Goal: Check status: Check status

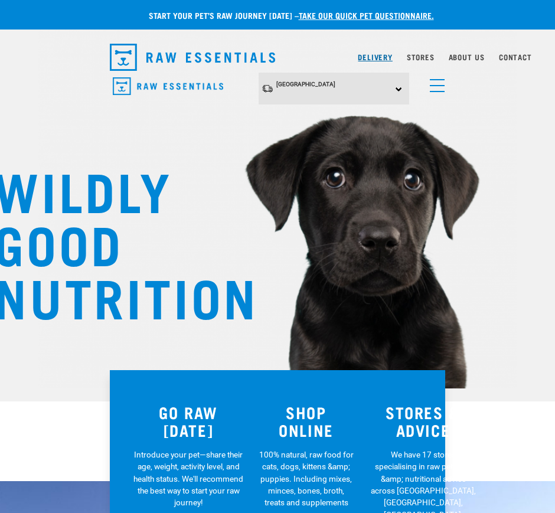
click at [365, 59] on link "Delivery" at bounding box center [375, 57] width 34 height 4
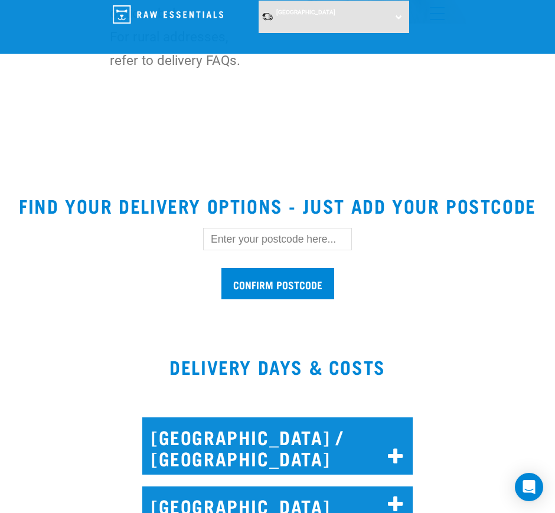
scroll to position [443, 0]
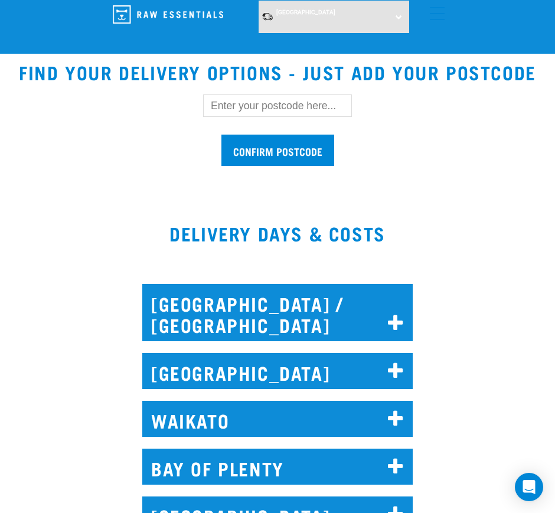
click at [256, 104] on input "text" at bounding box center [277, 105] width 149 height 22
click at [221, 135] on input "Confirm postcode" at bounding box center [277, 150] width 113 height 31
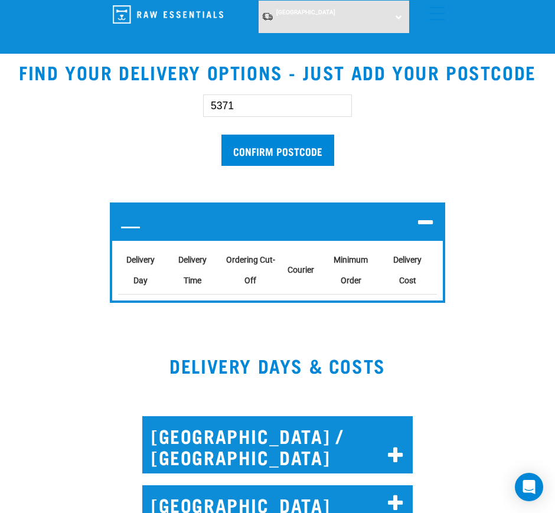
drag, startPoint x: 241, startPoint y: 103, endPoint x: 146, endPoint y: 96, distance: 95.9
click at [146, 96] on div "5371 Confirm postcode" at bounding box center [277, 124] width 373 height 97
click at [221, 135] on input "Confirm postcode" at bounding box center [277, 150] width 113 height 31
type input "5372"
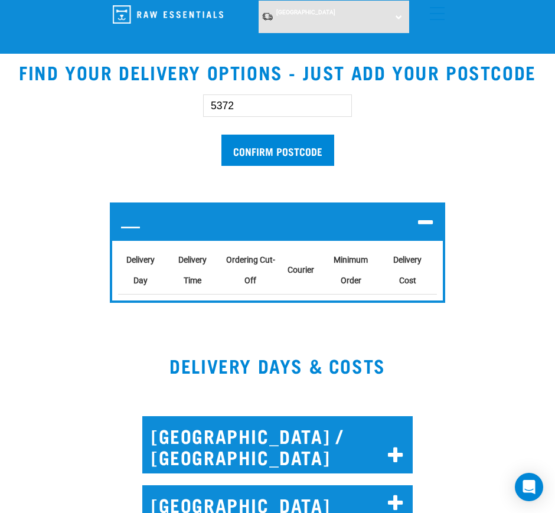
click at [221, 135] on input "Confirm postcode" at bounding box center [277, 150] width 113 height 31
